Goal: Task Accomplishment & Management: Manage account settings

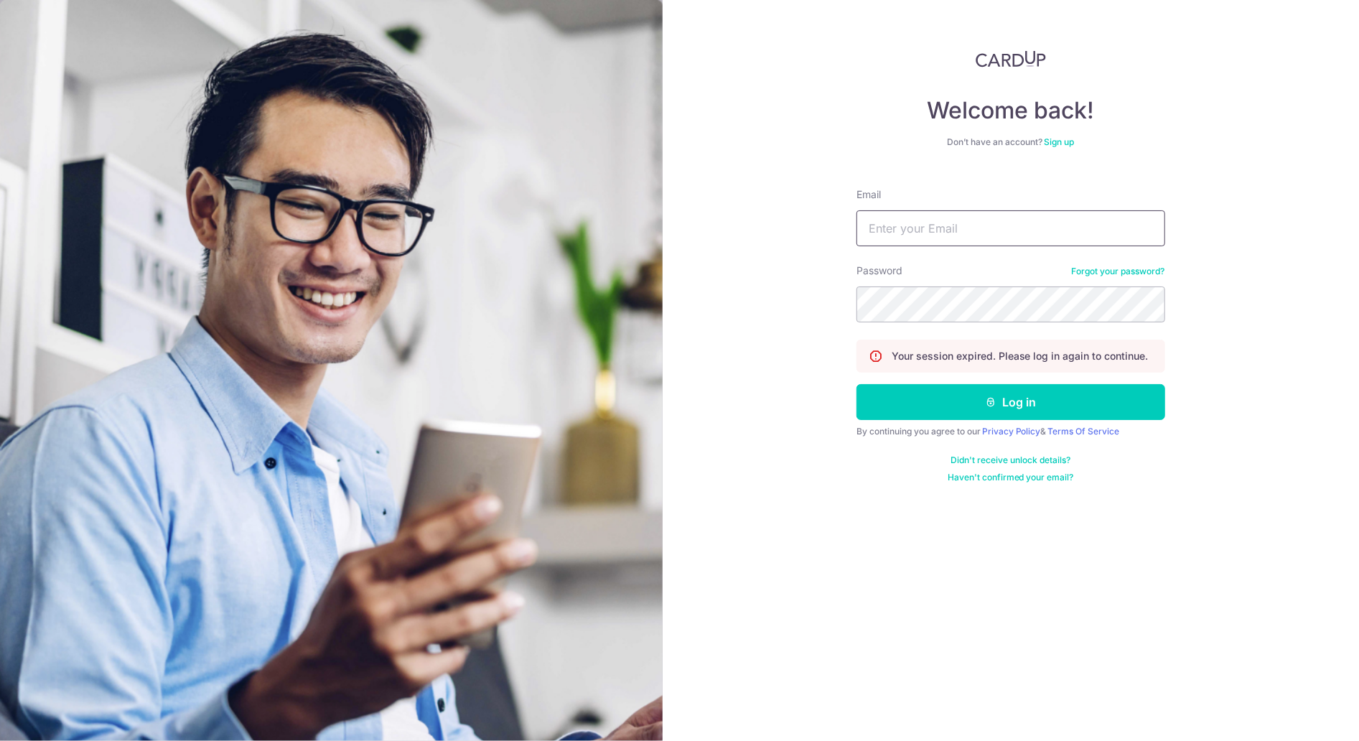
type input "[PERSON_NAME][EMAIL_ADDRESS][PERSON_NAME][DOMAIN_NAME]"
click at [1011, 403] on button "Log in" at bounding box center [1010, 402] width 309 height 36
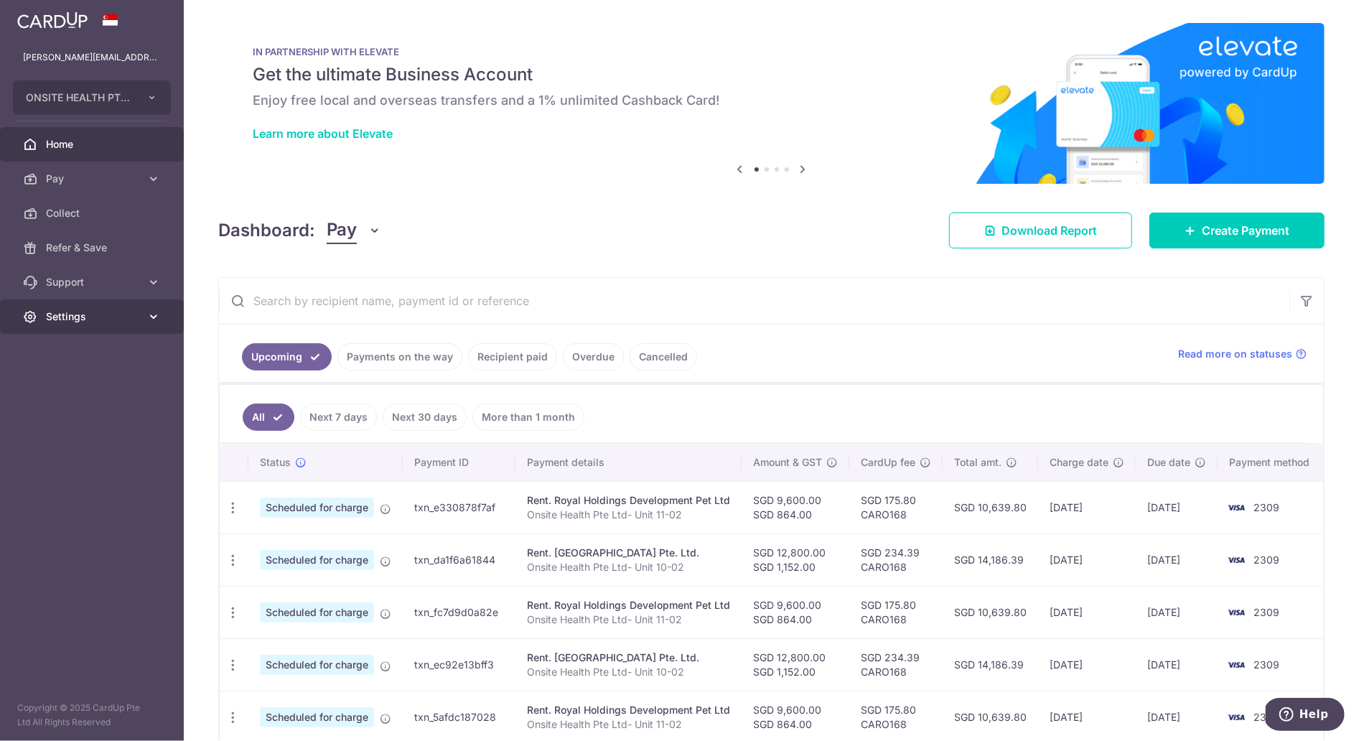
click at [131, 316] on span "Settings" at bounding box center [93, 316] width 95 height 14
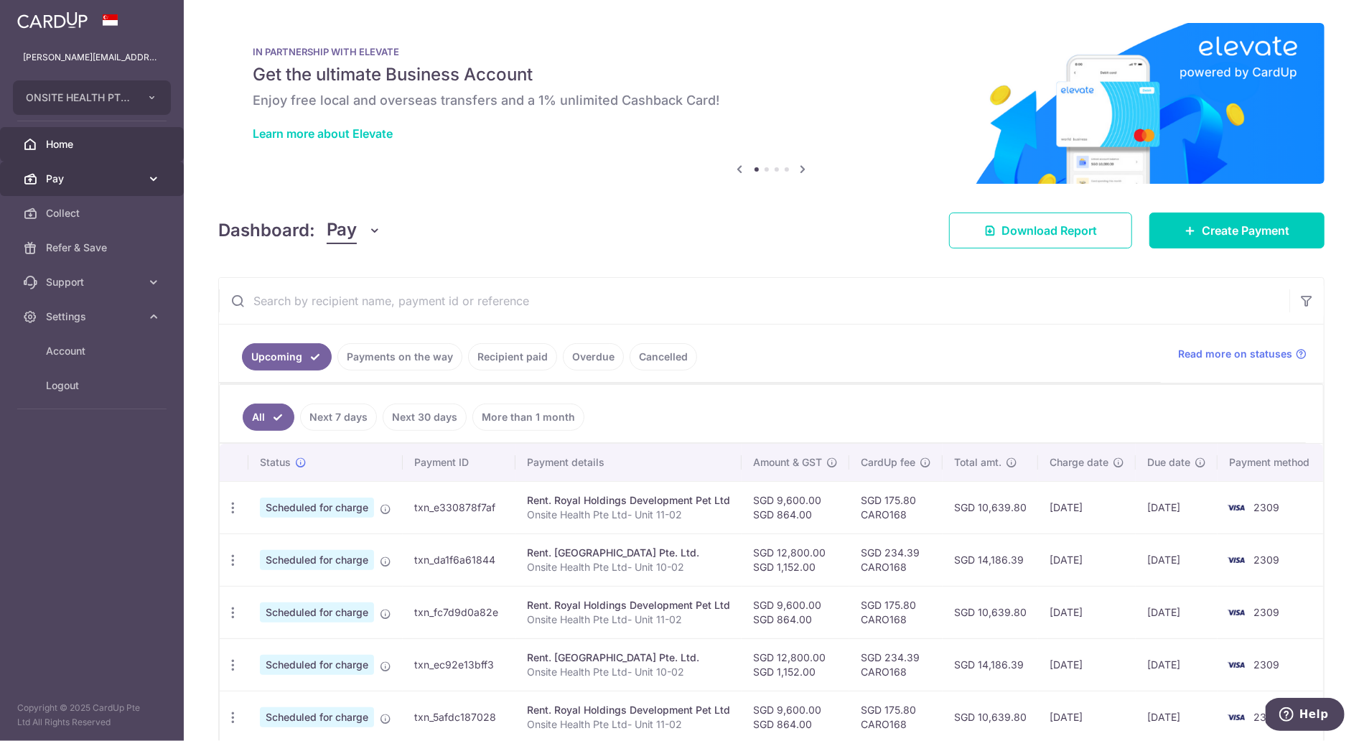
click at [156, 178] on icon at bounding box center [153, 179] width 14 height 14
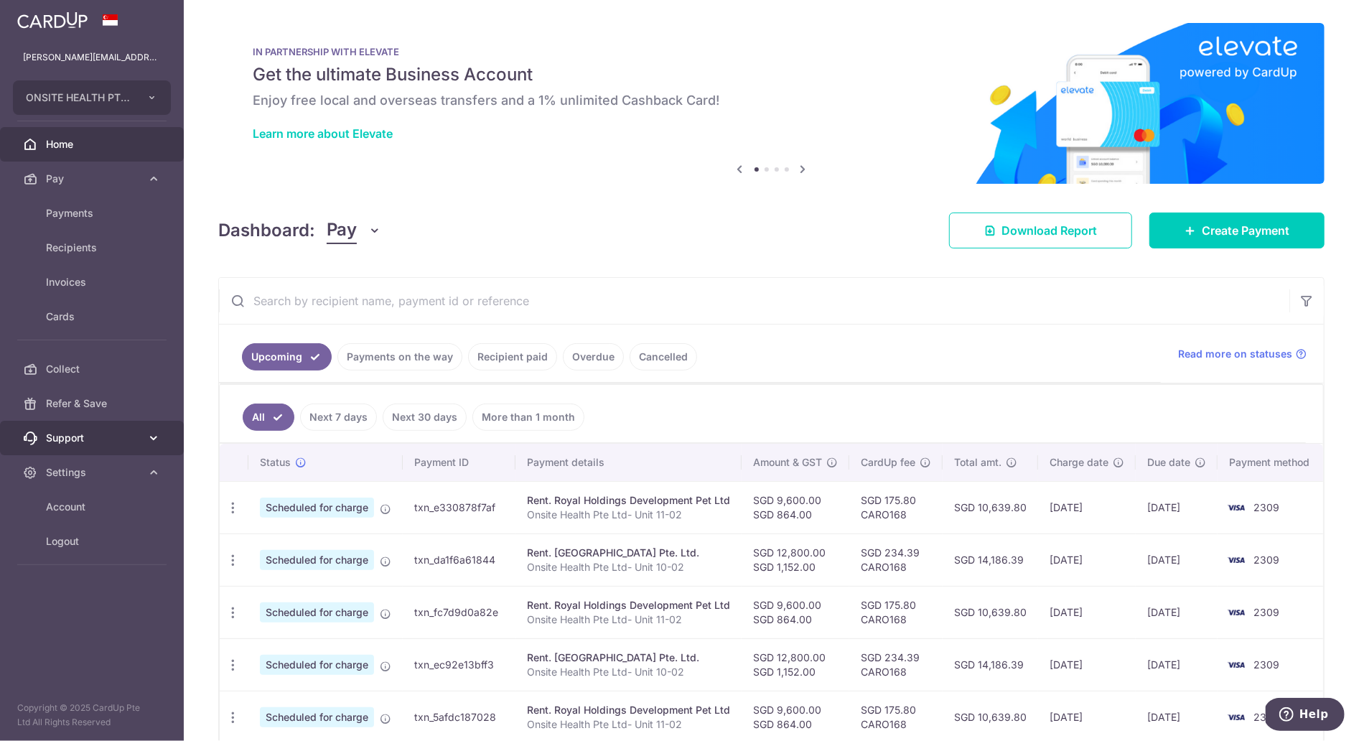
click at [151, 439] on icon at bounding box center [153, 438] width 14 height 14
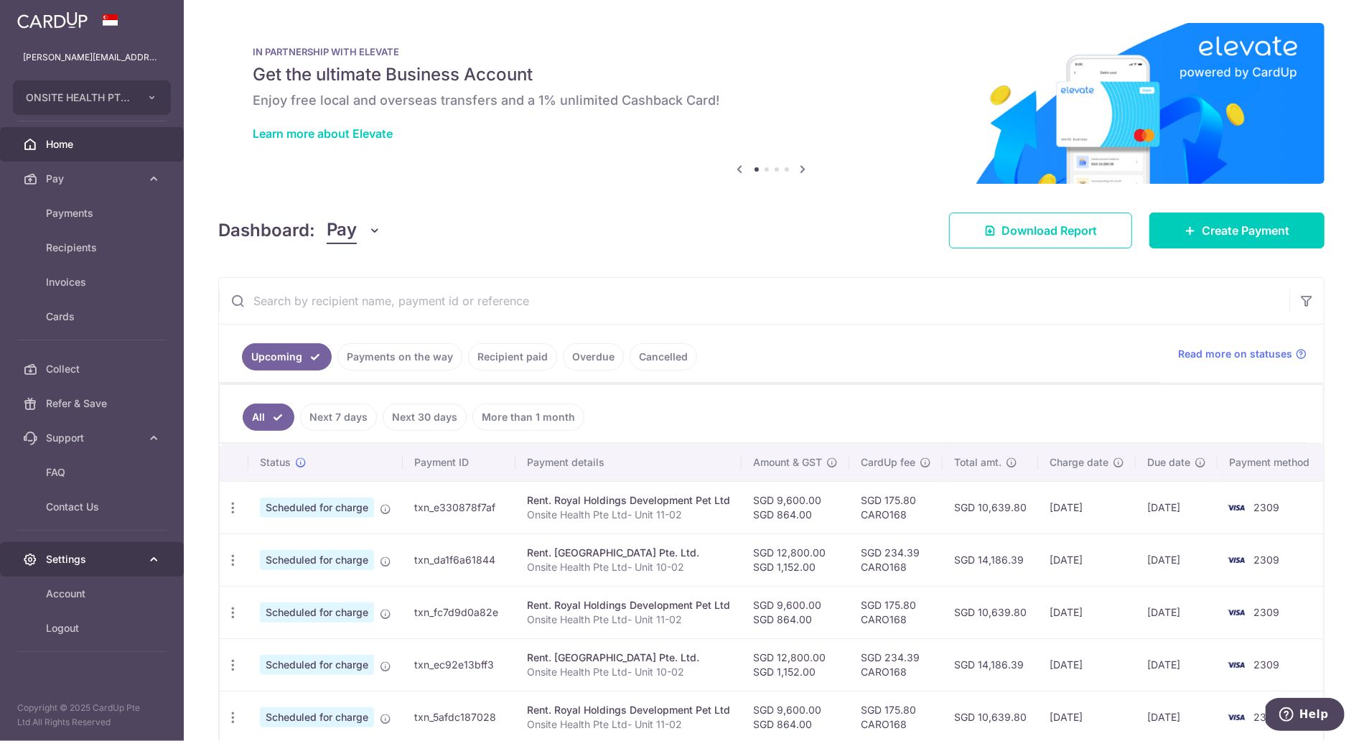
click at [153, 557] on icon at bounding box center [153, 559] width 14 height 14
click at [121, 595] on span "Account" at bounding box center [93, 593] width 95 height 14
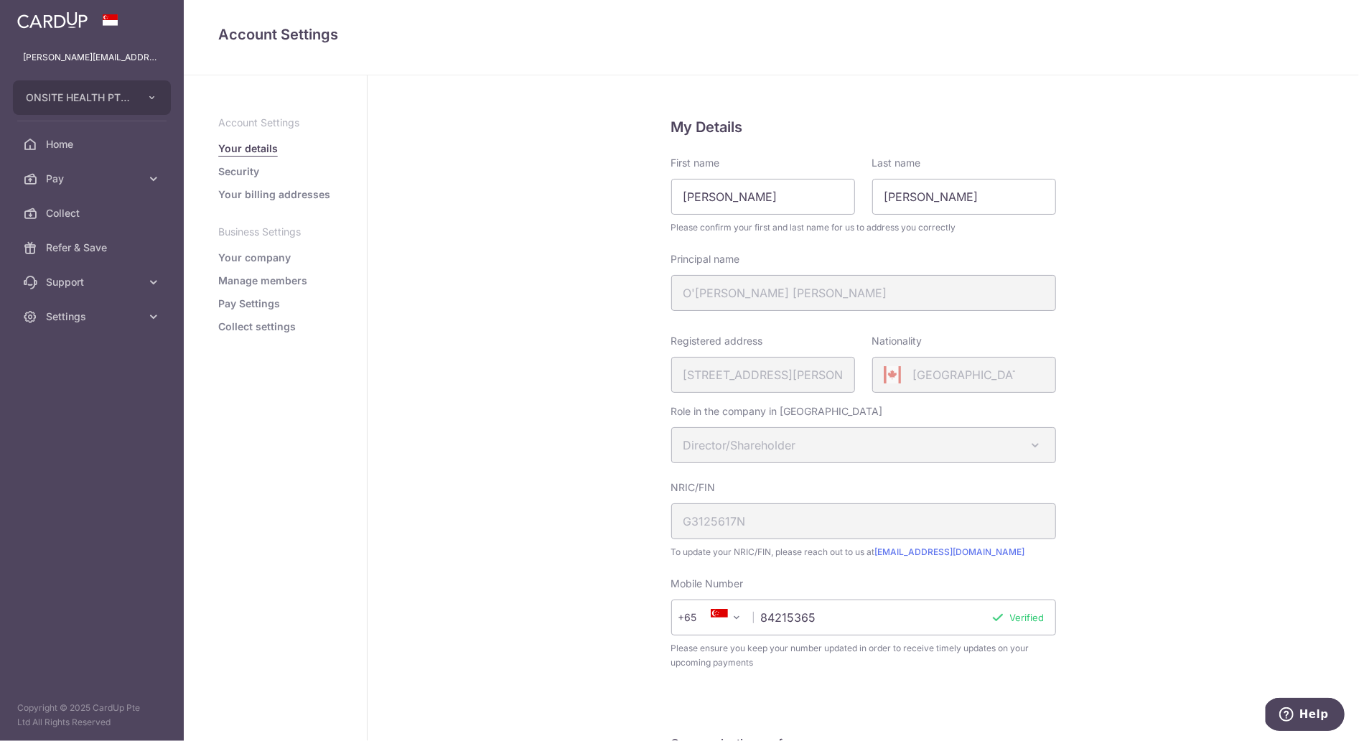
click at [276, 277] on link "Manage members" at bounding box center [262, 281] width 89 height 14
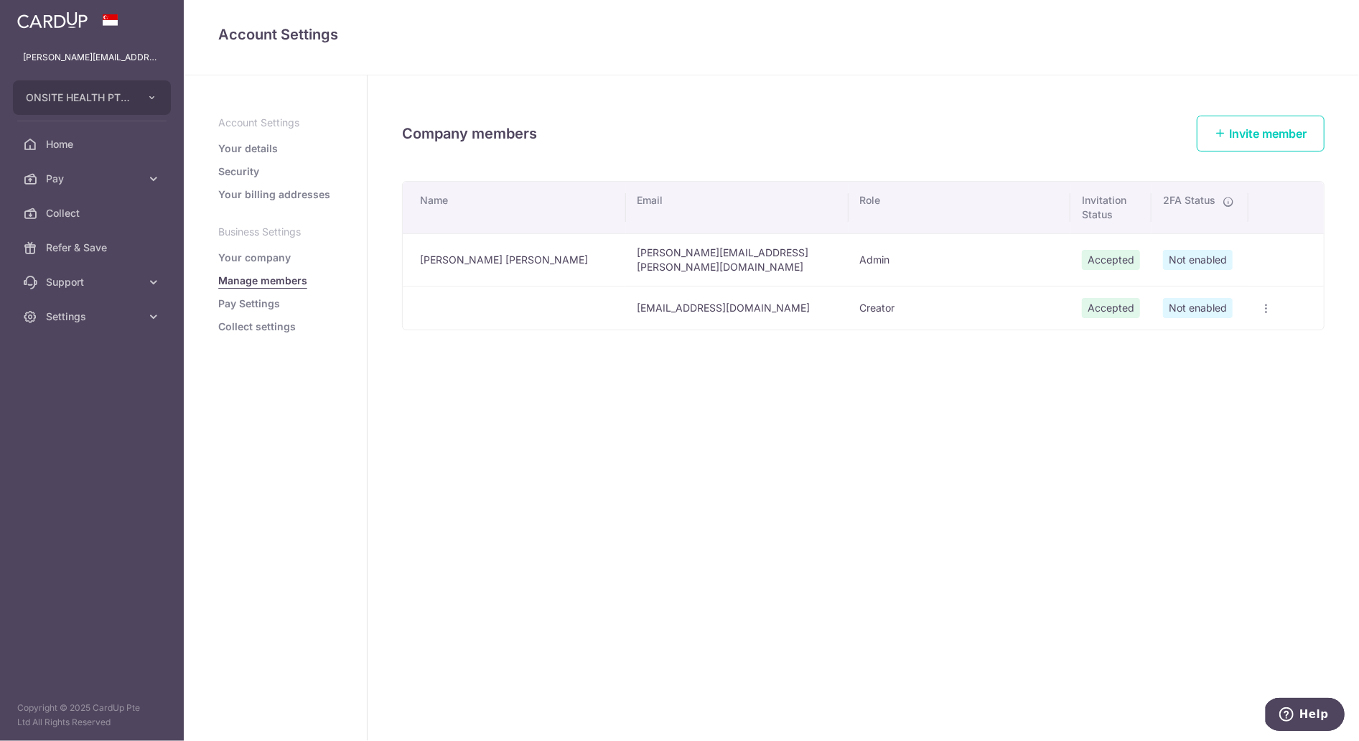
click at [1265, 303] on icon "button" at bounding box center [1265, 308] width 11 height 11
click at [1215, 332] on span "Edit Member" at bounding box center [1210, 340] width 98 height 17
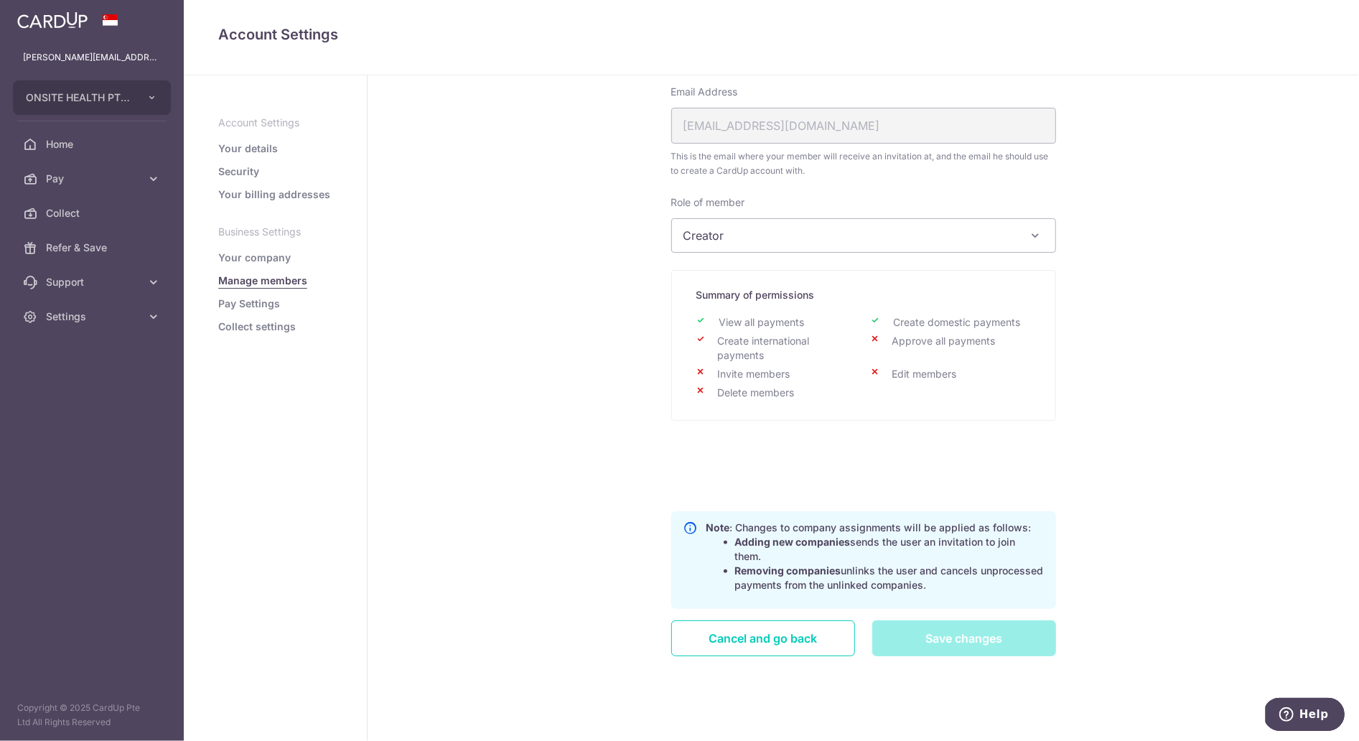
scroll to position [110, 0]
click at [995, 638] on input "Save changes" at bounding box center [964, 638] width 184 height 36
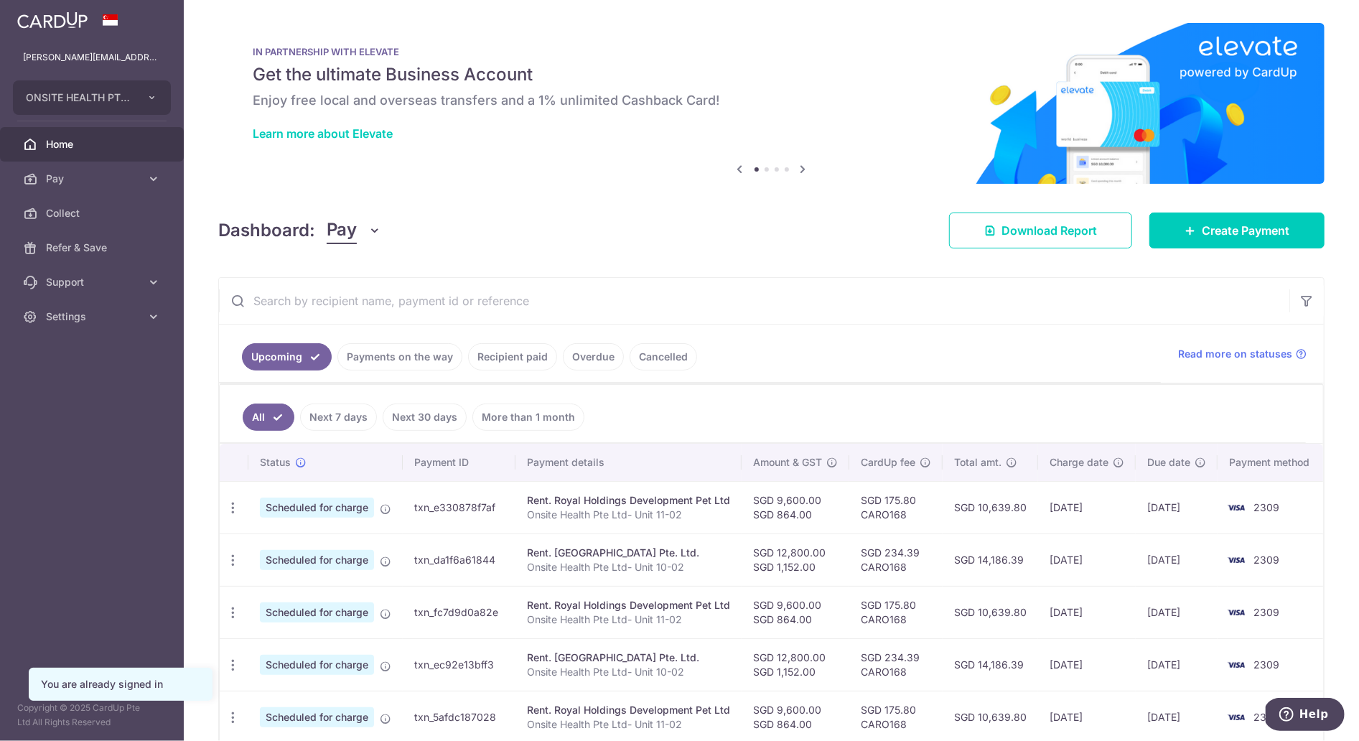
click at [83, 614] on aside "carolyn.omeara@onsitehealth.sg ONSITE HEALTH PTE. LTD. Add new company ONSITE H…" at bounding box center [92, 370] width 184 height 741
click at [153, 98] on icon "button" at bounding box center [151, 97] width 11 height 11
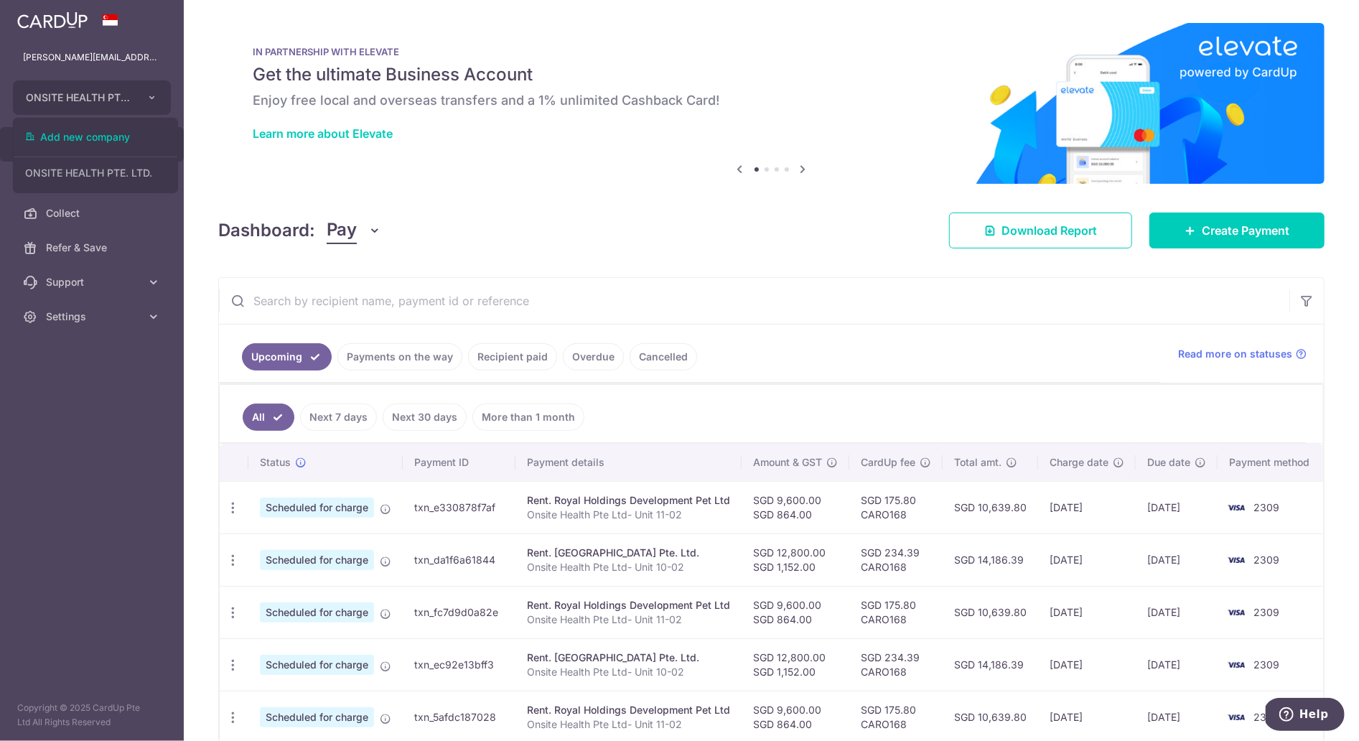
click at [127, 67] on div "[PERSON_NAME][EMAIL_ADDRESS][PERSON_NAME][DOMAIN_NAME]" at bounding box center [92, 57] width 184 height 34
click at [134, 56] on p "[PERSON_NAME][EMAIL_ADDRESS][PERSON_NAME][DOMAIN_NAME]" at bounding box center [92, 57] width 138 height 14
click at [12, 15] on link at bounding box center [52, 19] width 82 height 26
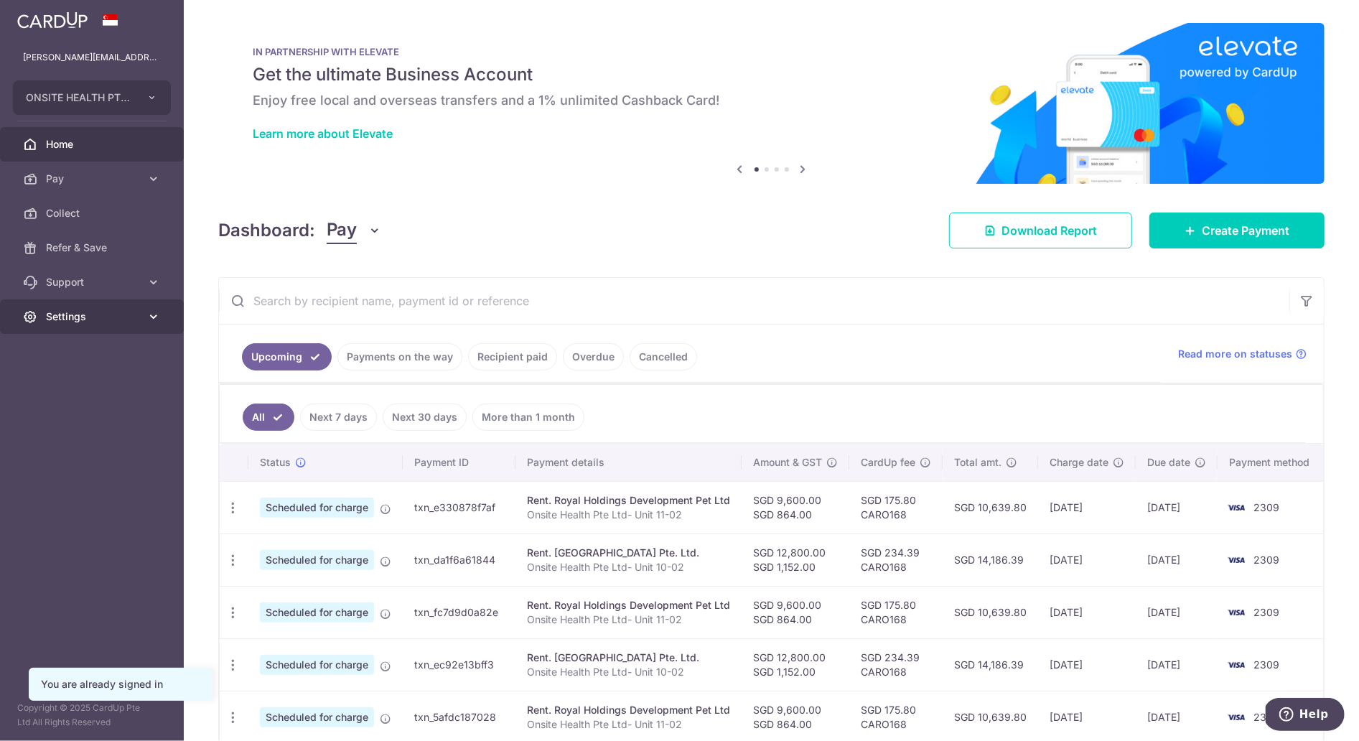
click at [158, 320] on icon at bounding box center [153, 316] width 14 height 14
click at [70, 382] on span "Logout" at bounding box center [93, 385] width 95 height 14
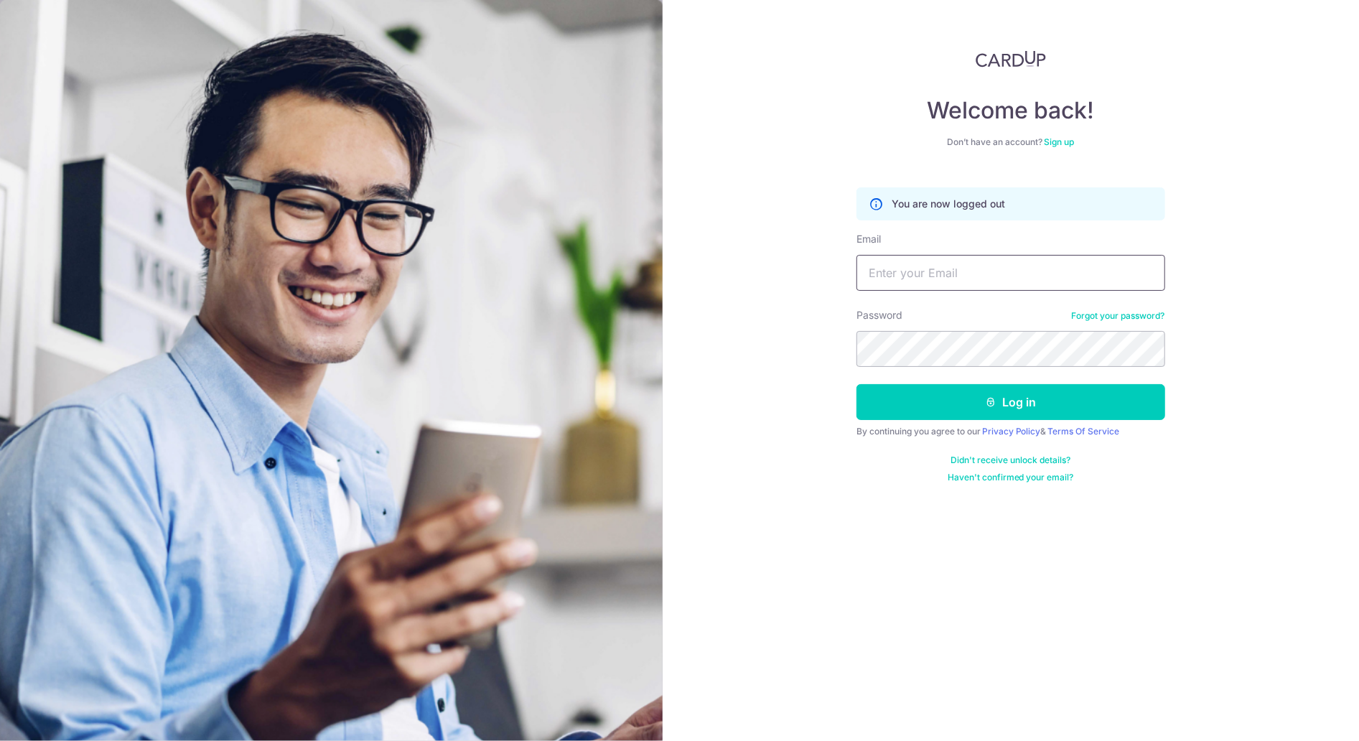
type input "[PERSON_NAME][EMAIL_ADDRESS][PERSON_NAME][DOMAIN_NAME]"
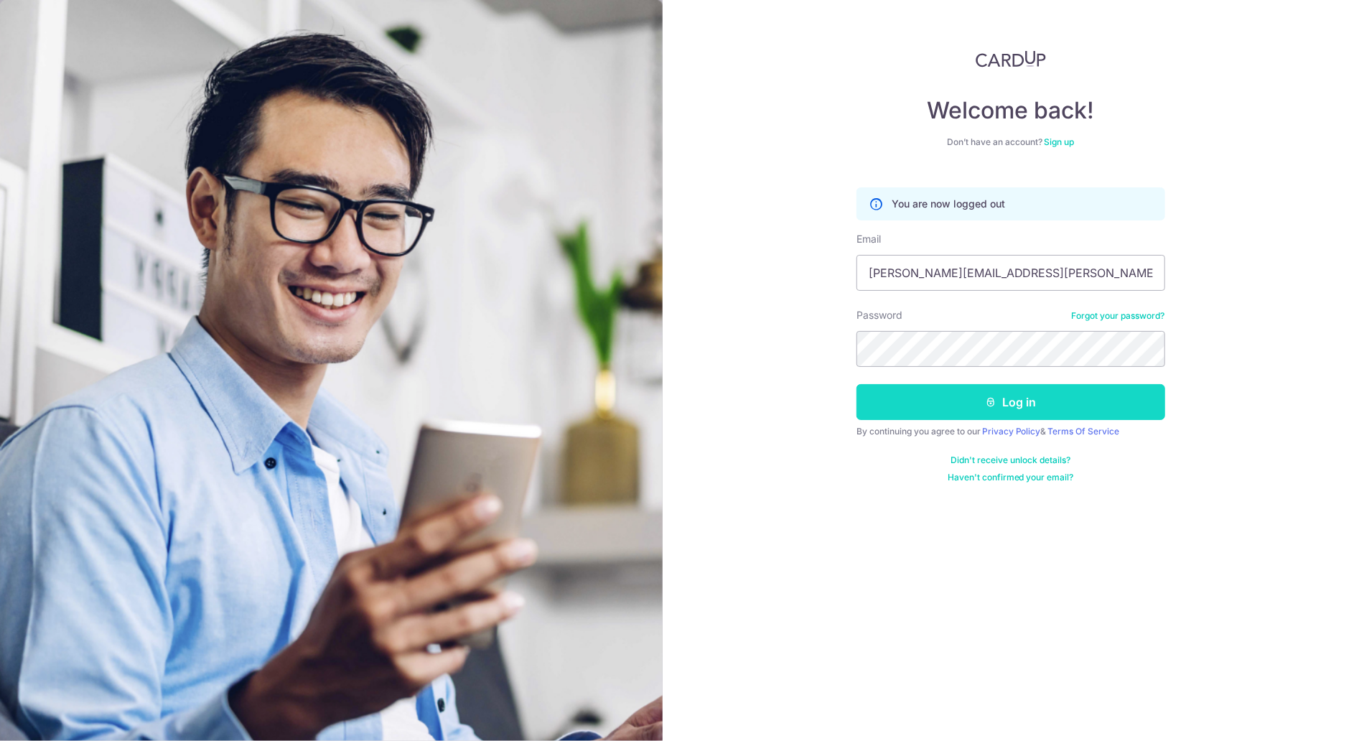
click at [1009, 408] on button "Log in" at bounding box center [1010, 402] width 309 height 36
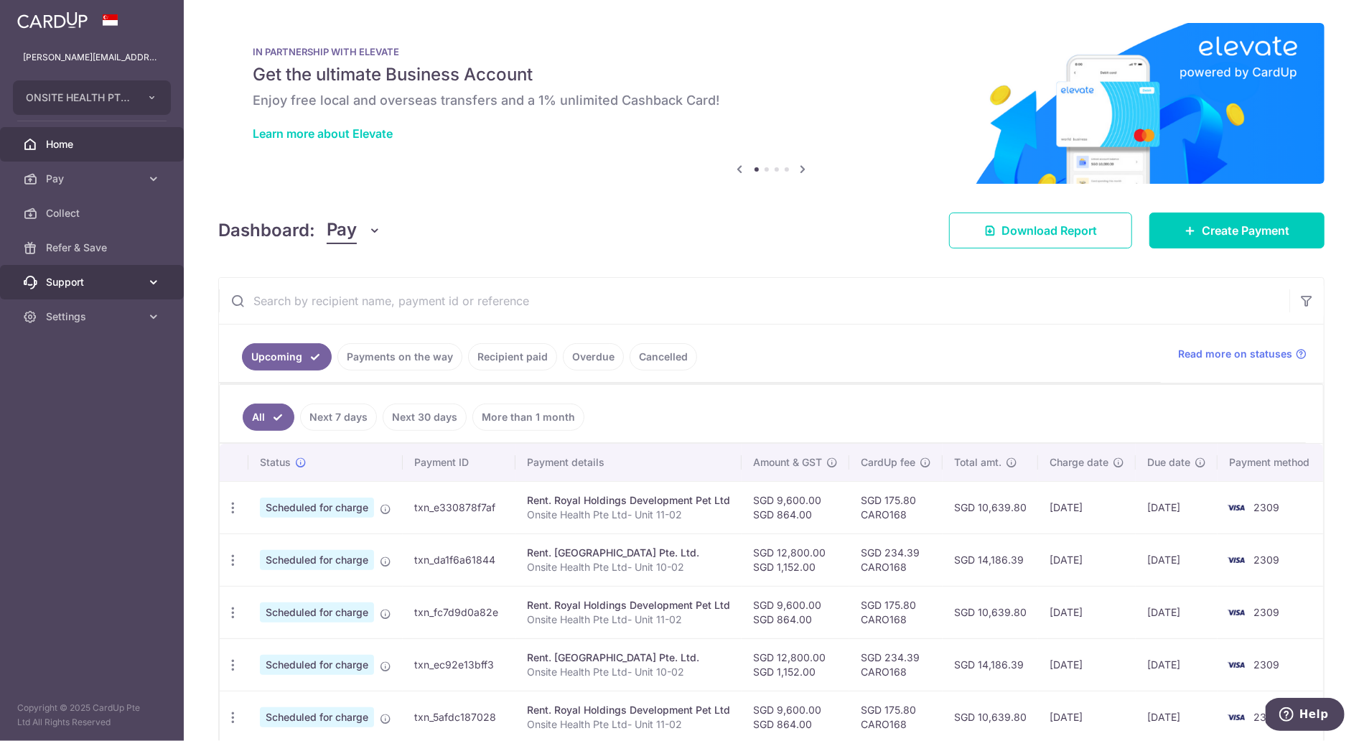
click at [145, 282] on link "Support" at bounding box center [92, 282] width 184 height 34
click at [99, 350] on span "Contact Us" at bounding box center [93, 351] width 95 height 14
click at [153, 403] on icon at bounding box center [153, 403] width 14 height 14
click at [79, 440] on span "Account" at bounding box center [93, 438] width 95 height 14
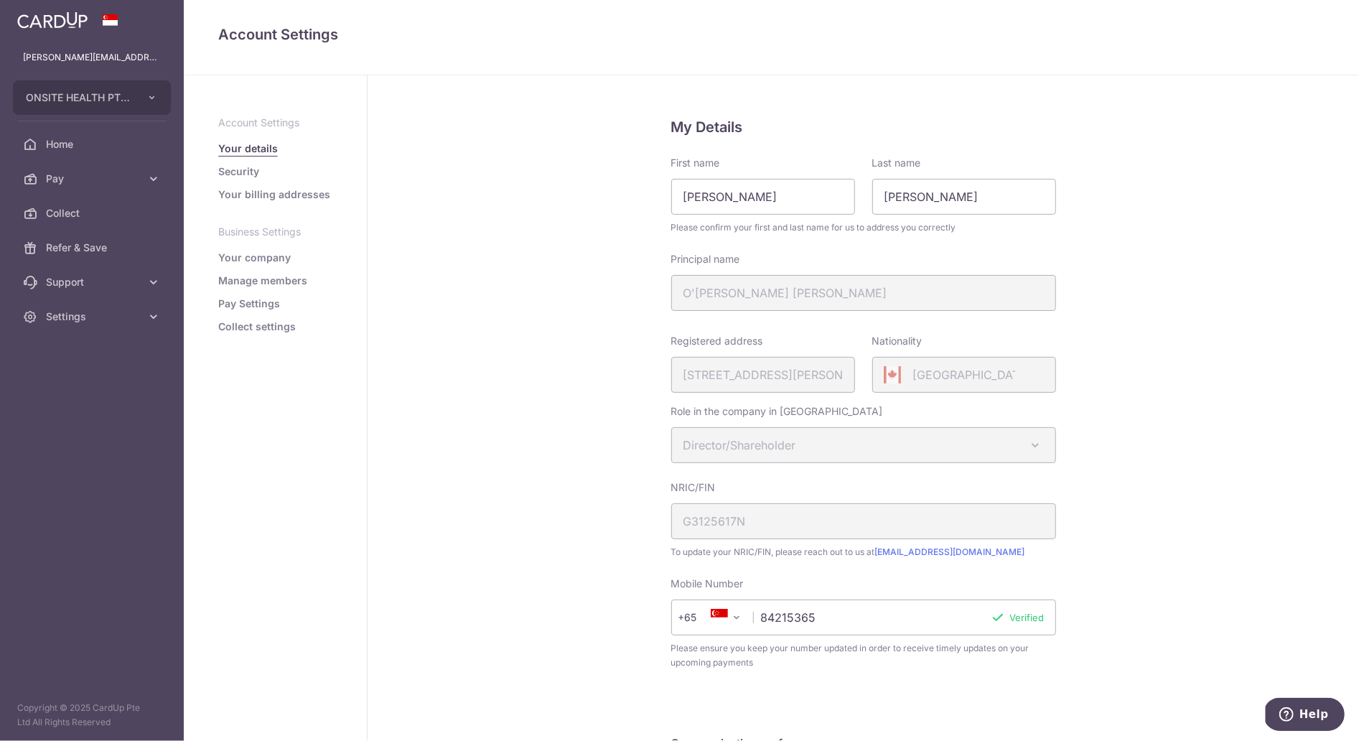
click at [263, 260] on link "Your company" at bounding box center [254, 258] width 73 height 14
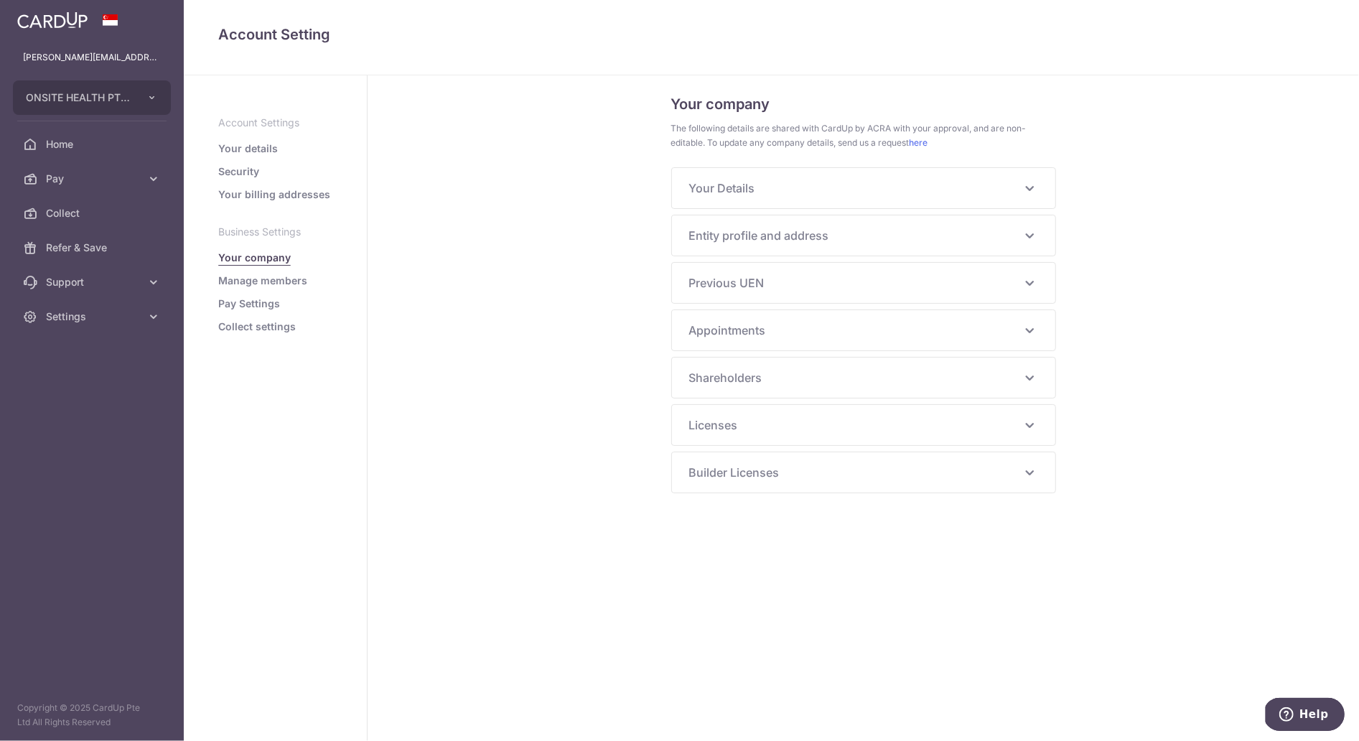
click at [262, 285] on link "Manage members" at bounding box center [262, 281] width 89 height 14
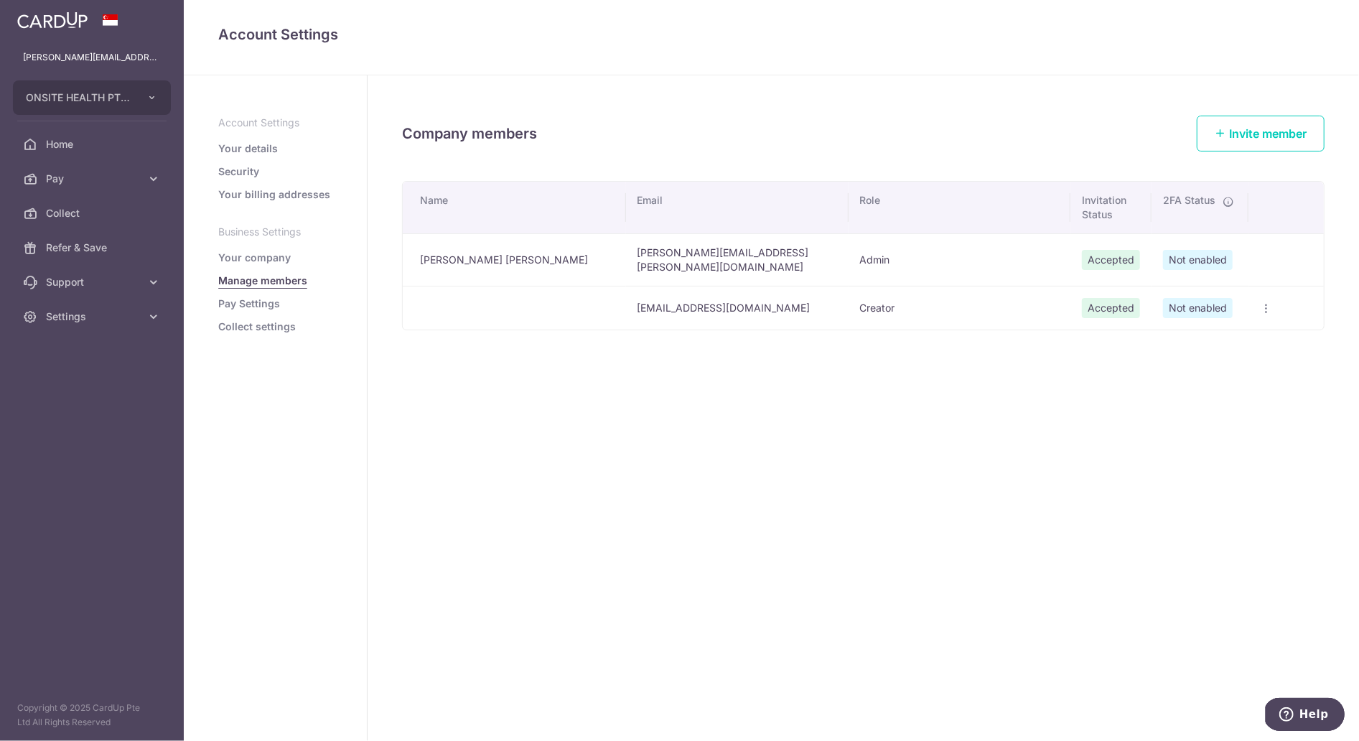
click at [1264, 303] on icon "button" at bounding box center [1265, 308] width 11 height 11
click at [1212, 370] on span "Delete member" at bounding box center [1210, 375] width 98 height 17
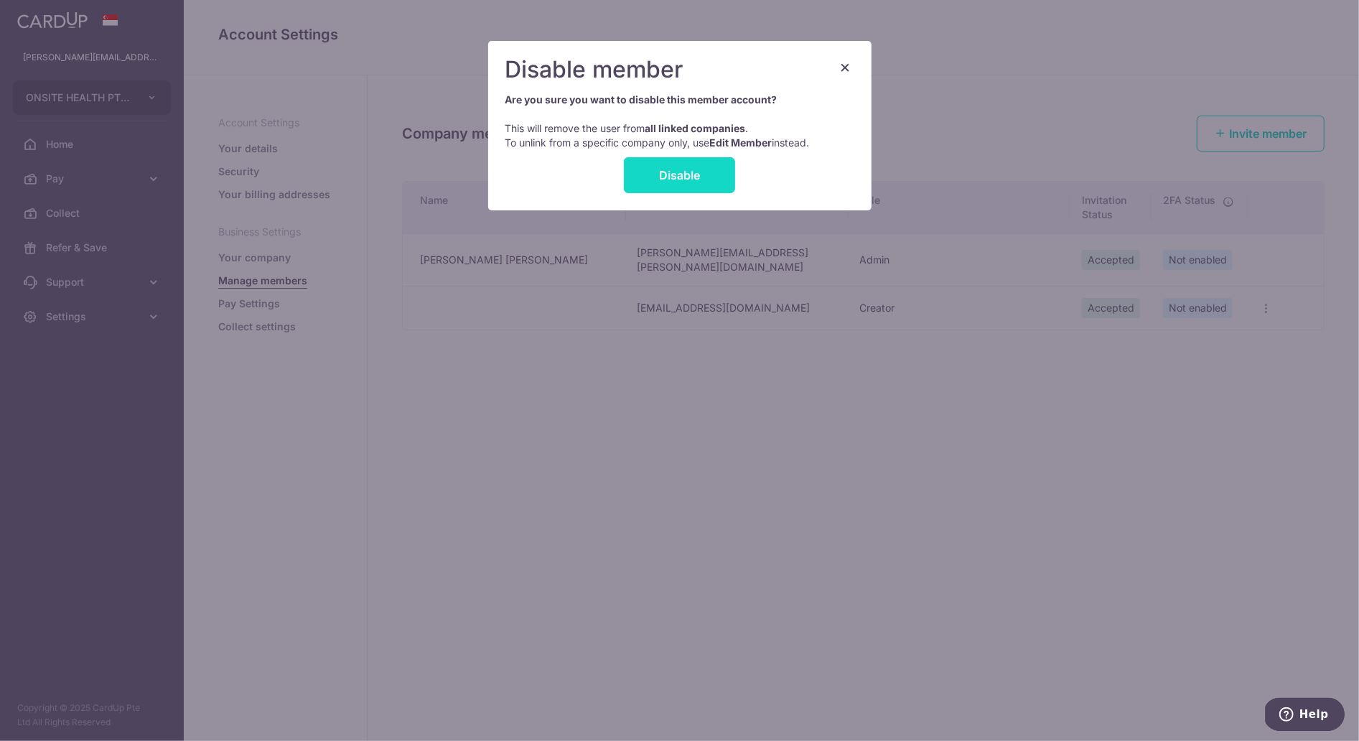
click at [696, 164] on link "Disable" at bounding box center [679, 175] width 111 height 36
click at [696, 175] on link "Disable" at bounding box center [679, 175] width 111 height 36
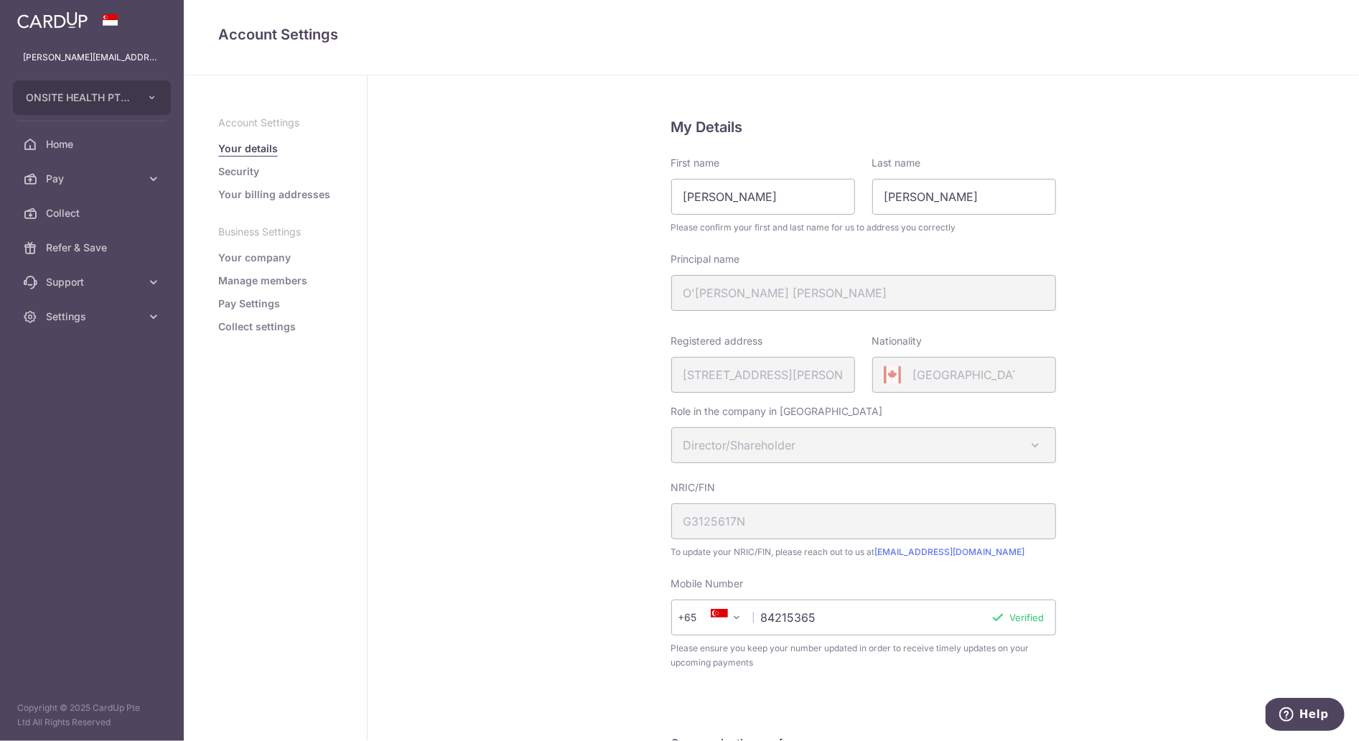
click at [262, 279] on link "Manage members" at bounding box center [262, 281] width 89 height 14
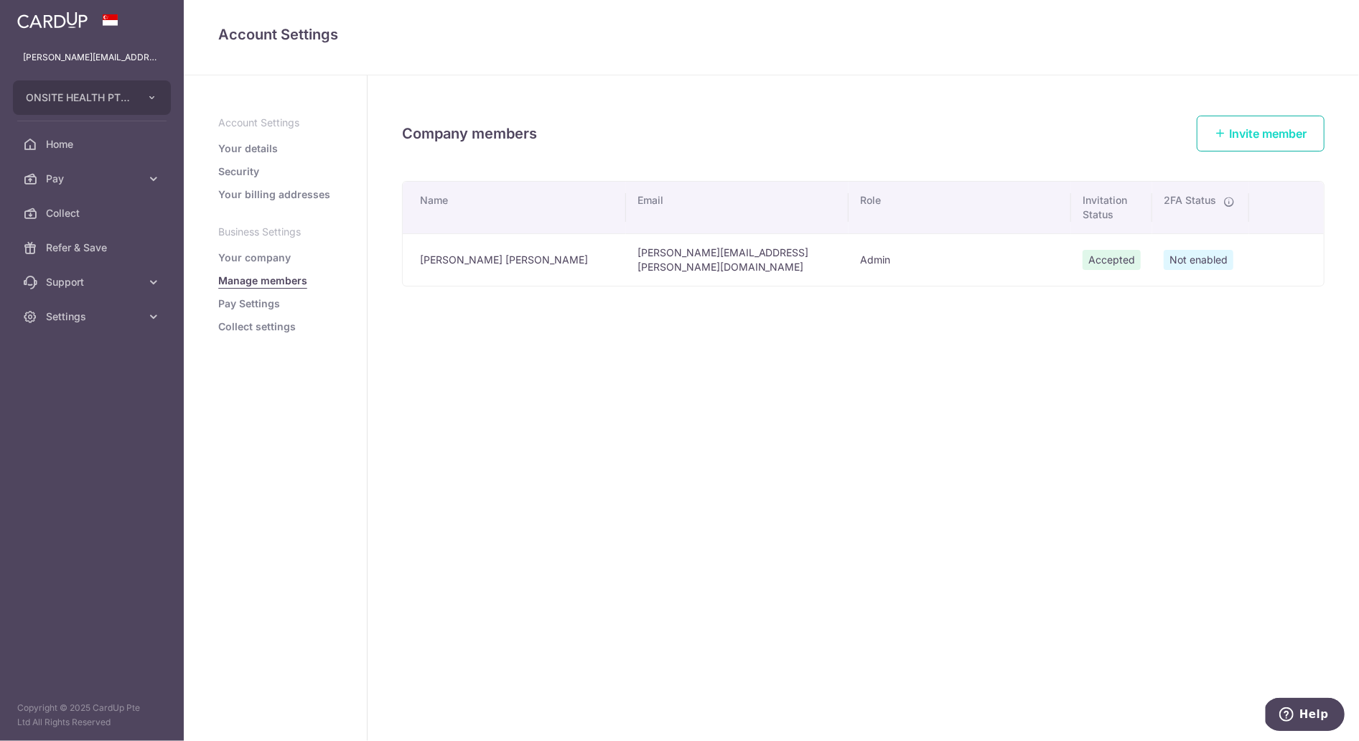
click at [1256, 135] on span "Invite member" at bounding box center [1268, 133] width 78 height 14
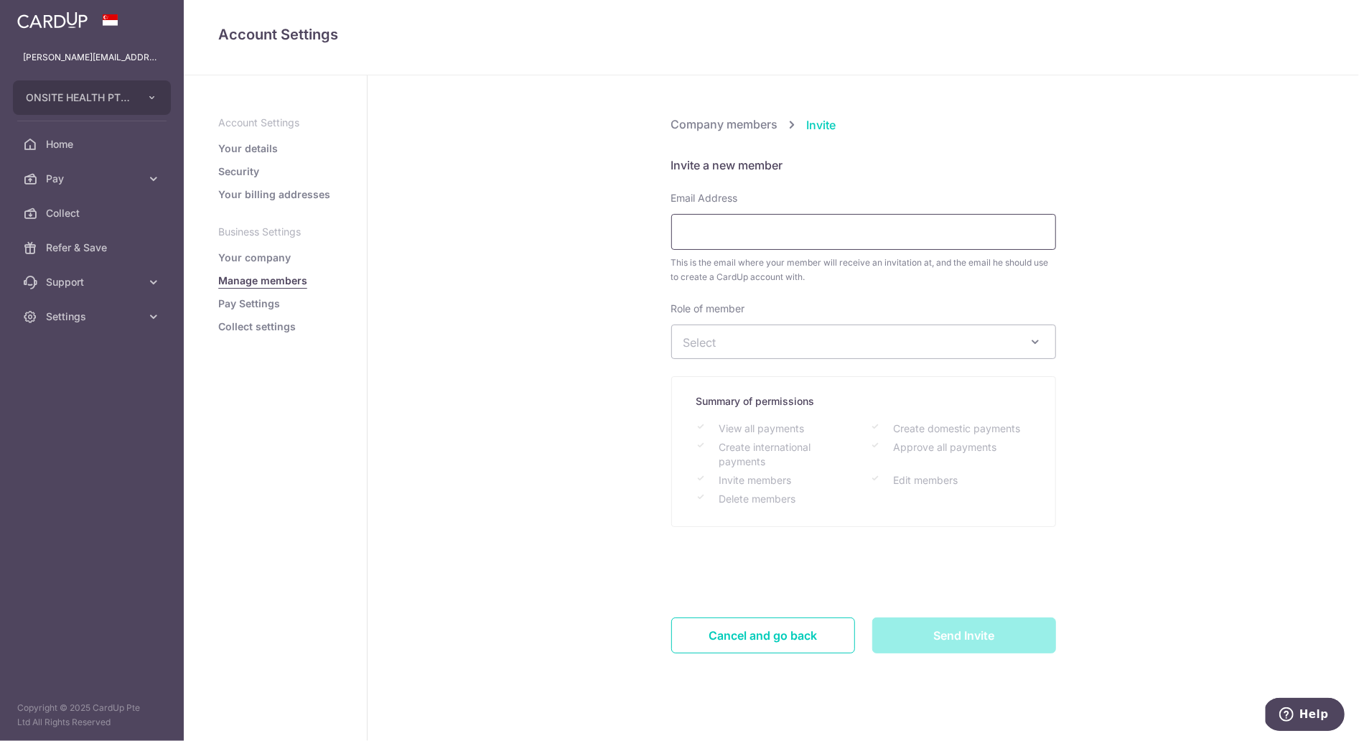
click at [761, 236] on input "Email Address" at bounding box center [863, 232] width 385 height 36
type input "support1@onsitehealth.sg"
click at [764, 335] on span "Select" at bounding box center [851, 342] width 337 height 16
select select "23459"
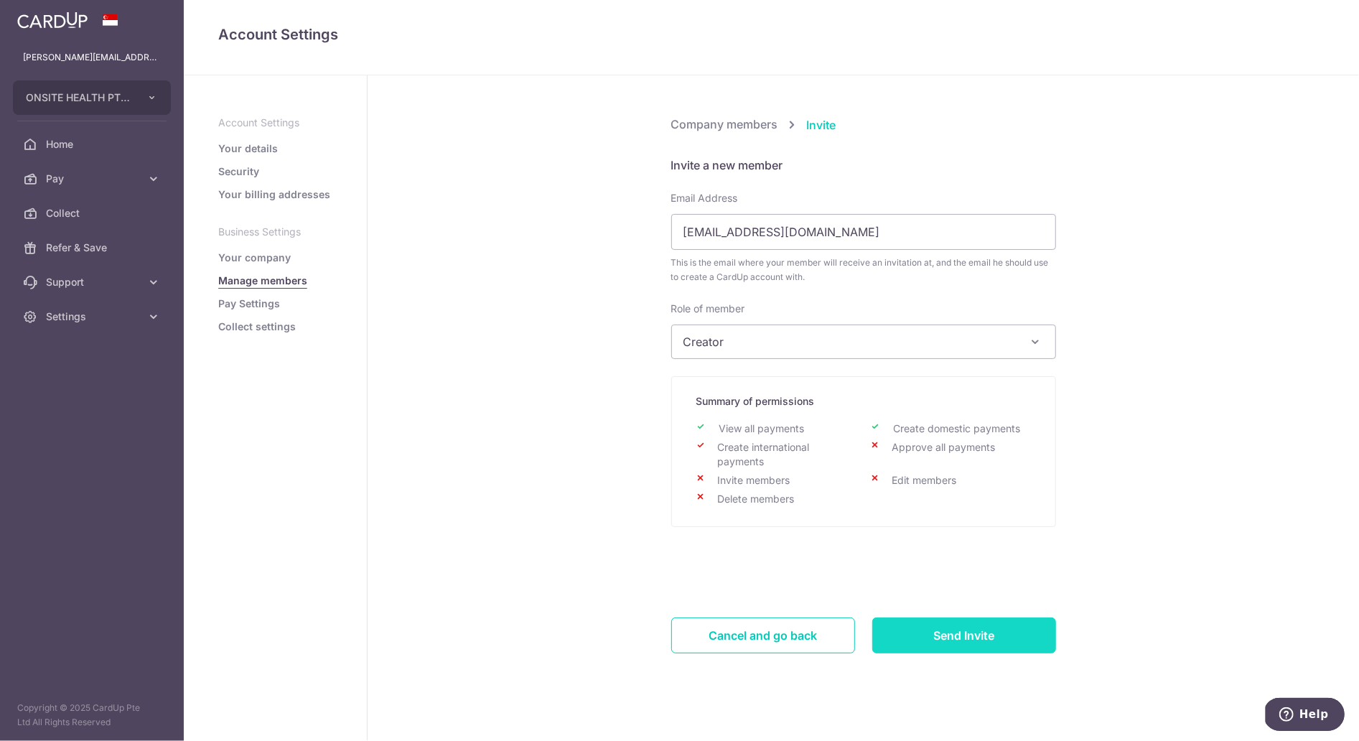
click at [982, 635] on input "Send Invite" at bounding box center [964, 635] width 184 height 36
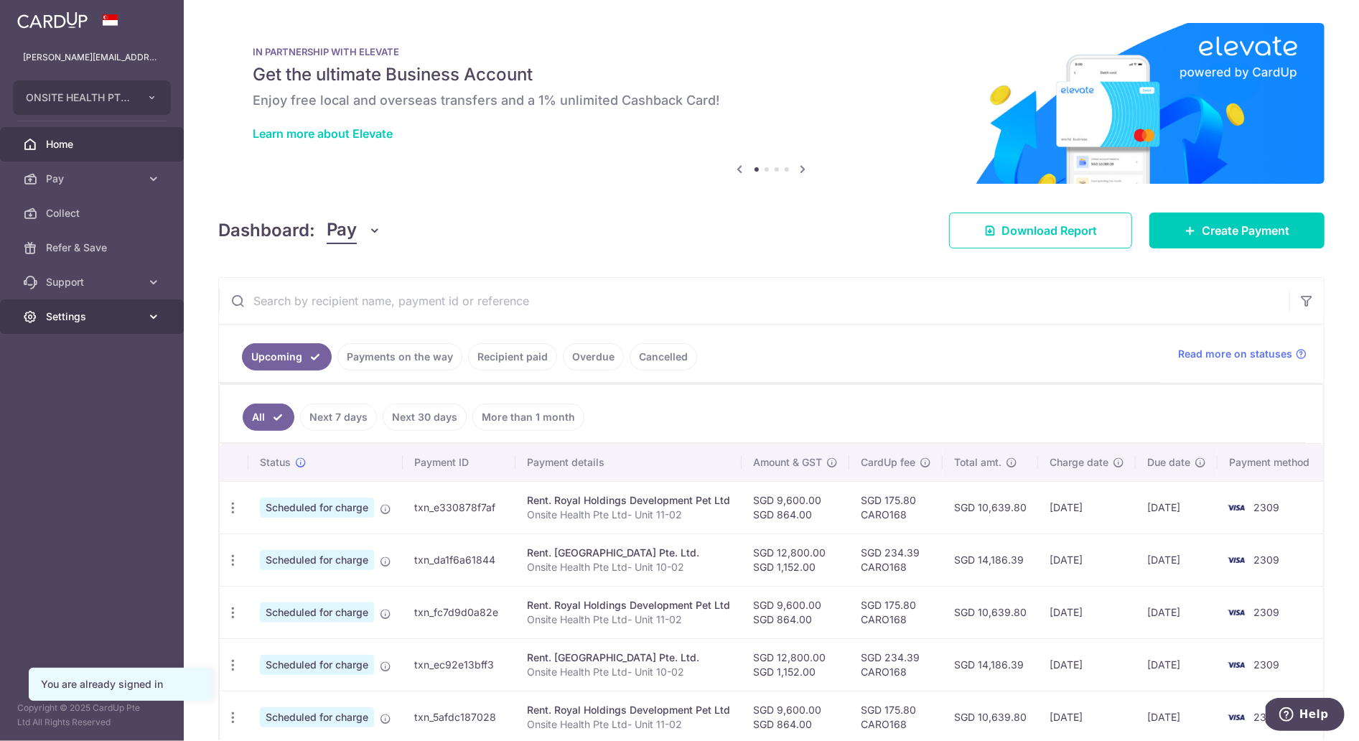
click at [152, 317] on icon at bounding box center [153, 316] width 14 height 14
click at [60, 388] on span "Logout" at bounding box center [93, 385] width 95 height 14
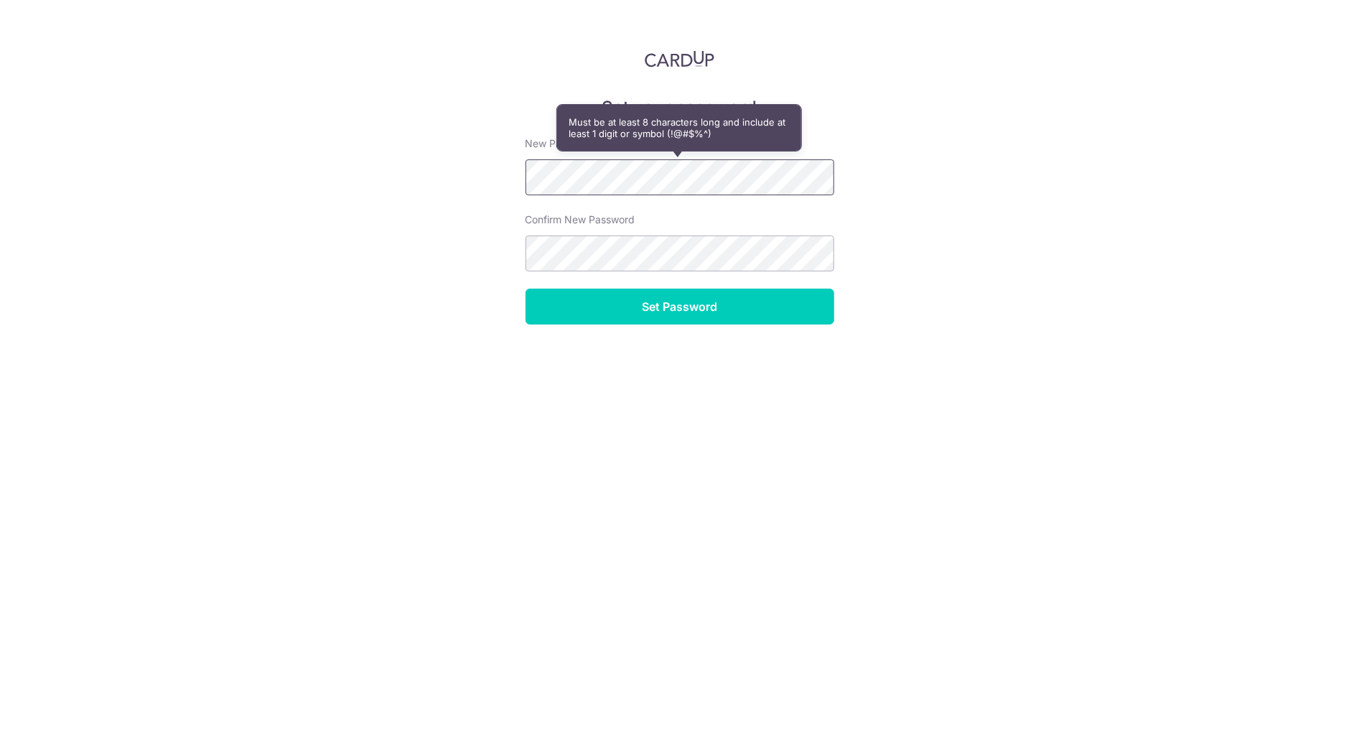
click at [440, 165] on div "Set your password New Password Confirm New Password Set Password" at bounding box center [679, 370] width 1359 height 741
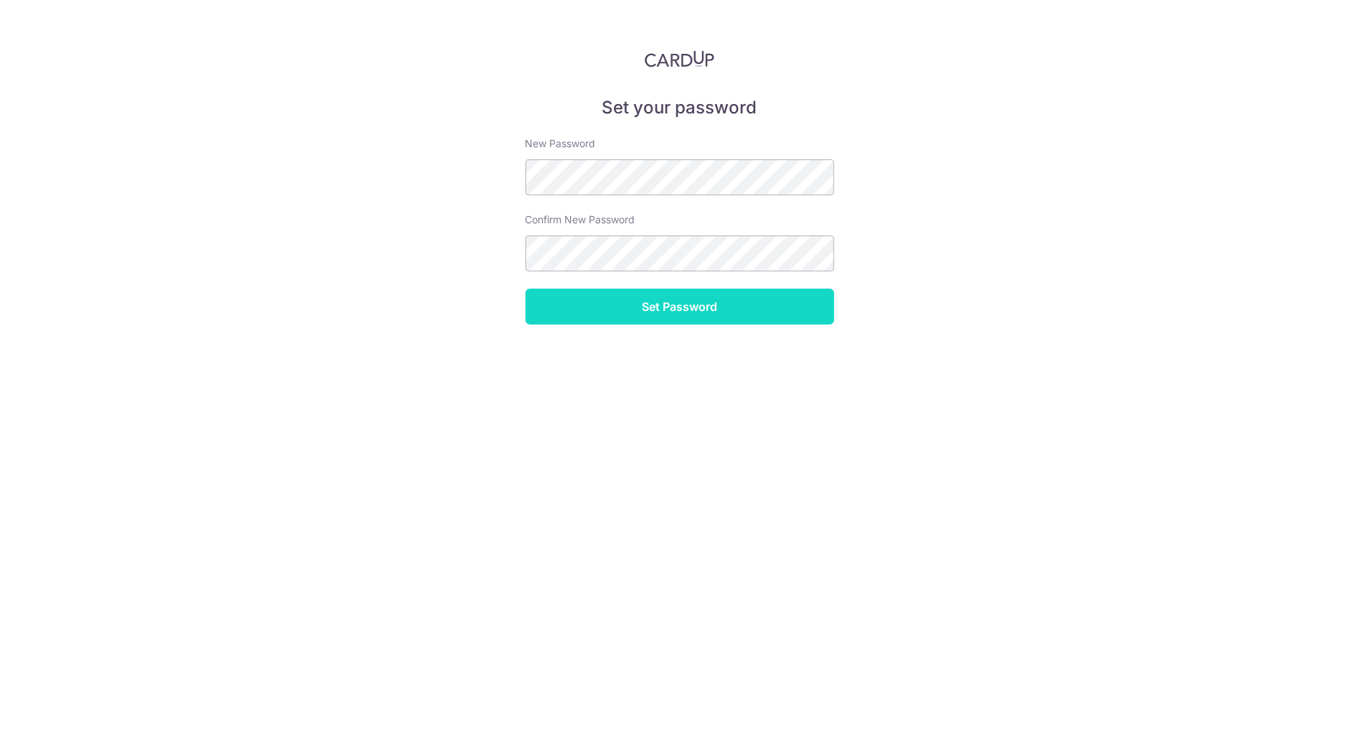
click at [692, 316] on input "Set Password" at bounding box center [679, 307] width 309 height 36
